Goal: Transaction & Acquisition: Download file/media

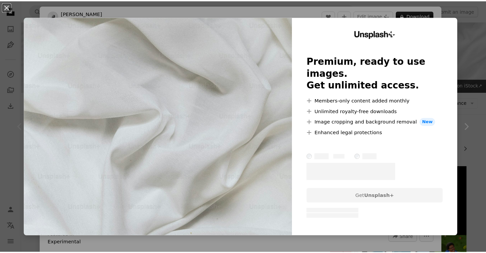
scroll to position [152, 0]
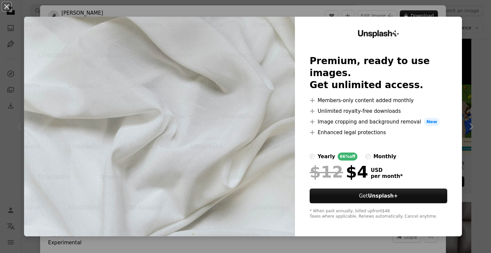
click at [466, 40] on div "An X shape Unsplash+ Premium, ready to use images. Get unlimited access. A plus…" at bounding box center [245, 126] width 491 height 253
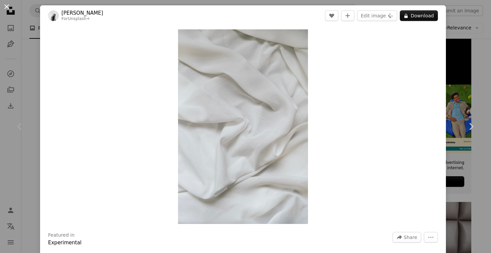
click at [8, 5] on button "An X shape" at bounding box center [7, 7] width 8 height 8
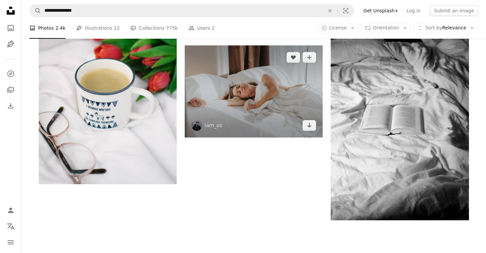
scroll to position [998, 0]
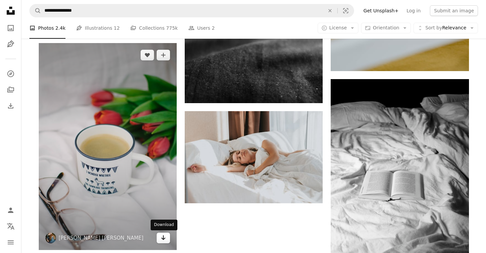
click at [158, 240] on link "Arrow pointing down" at bounding box center [163, 238] width 13 height 11
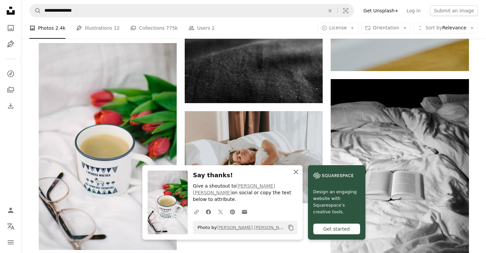
click at [295, 176] on icon "An X shape" at bounding box center [296, 172] width 8 height 8
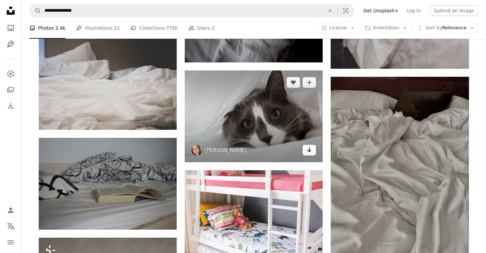
scroll to position [506, 0]
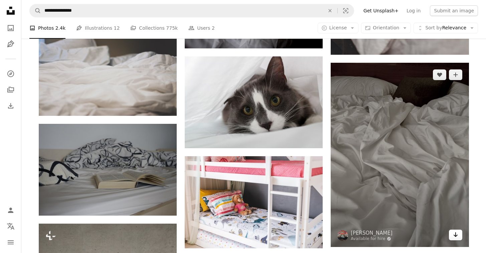
click at [455, 235] on icon "Download" at bounding box center [455, 235] width 4 height 5
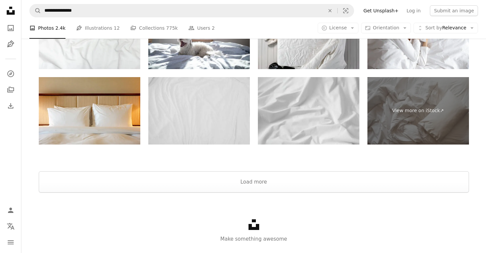
scroll to position [1347, 0]
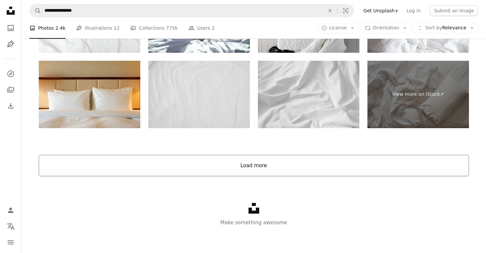
click at [284, 165] on button "Load more" at bounding box center [254, 165] width 430 height 21
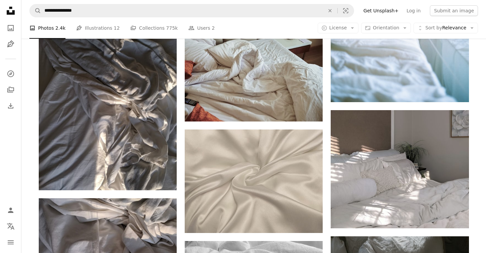
scroll to position [5470, 0]
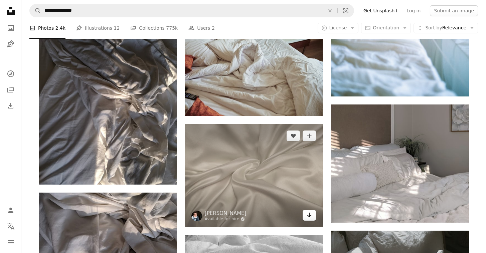
click at [304, 215] on link "Arrow pointing down" at bounding box center [309, 215] width 13 height 11
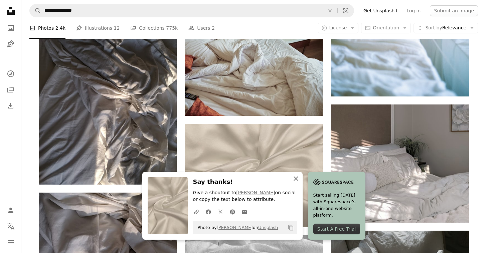
click at [295, 179] on icon "An X shape" at bounding box center [296, 179] width 8 height 8
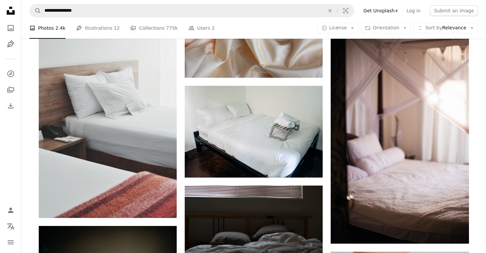
scroll to position [19104, 0]
